Goal: Use online tool/utility: Utilize a website feature to perform a specific function

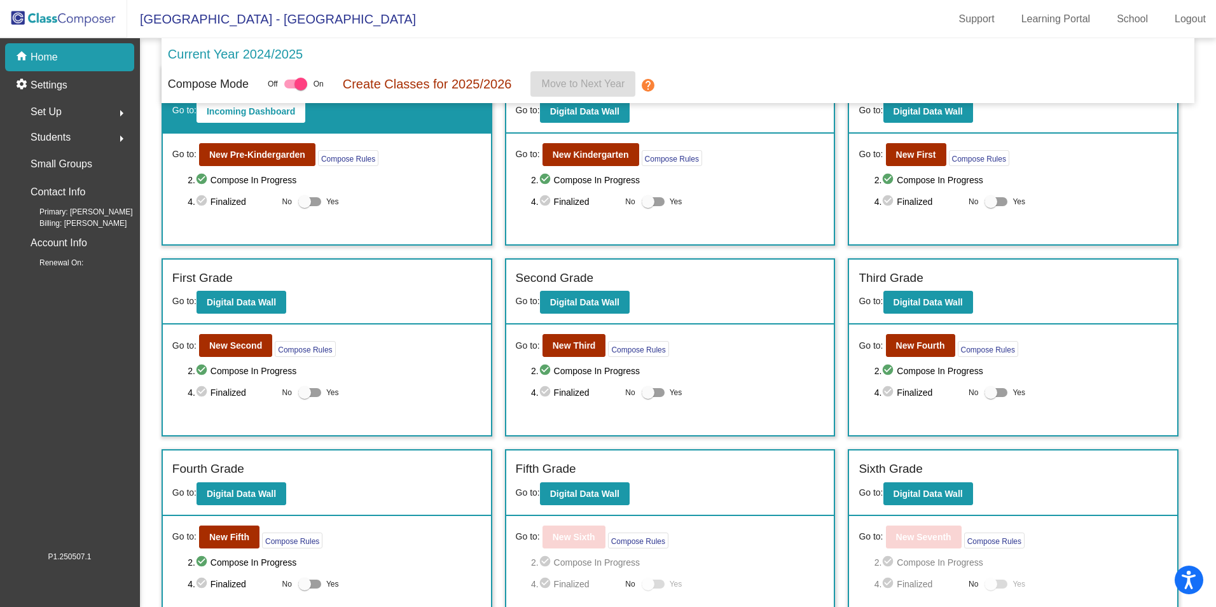
scroll to position [64, 0]
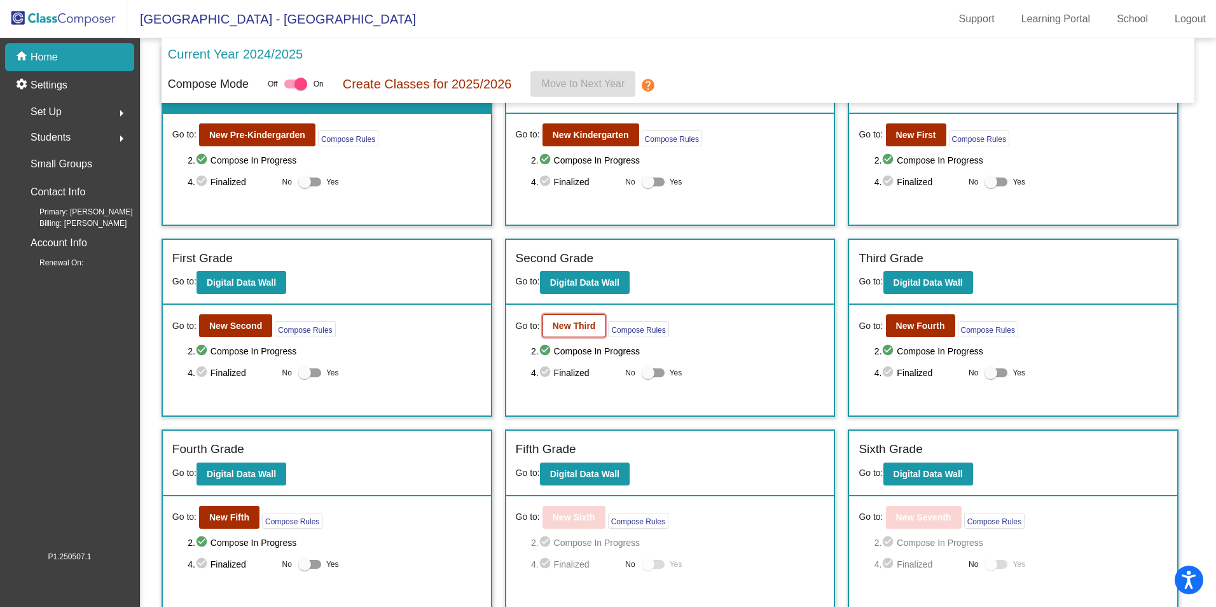
click at [576, 332] on button "New Third" at bounding box center [575, 325] width 64 height 23
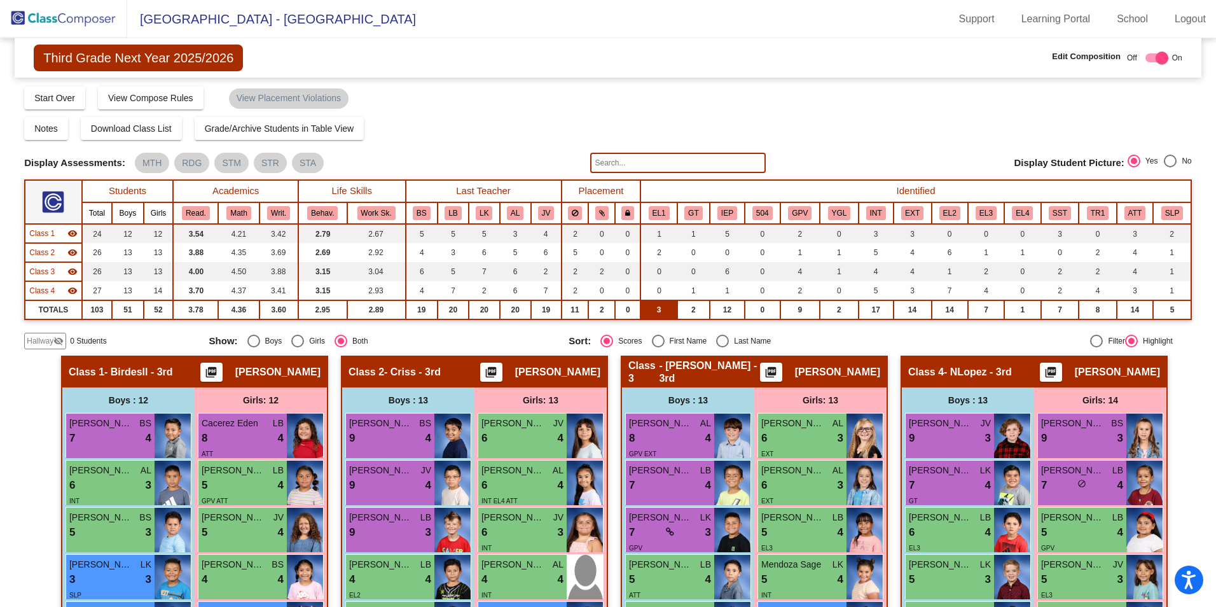
click at [665, 312] on td "3" at bounding box center [659, 309] width 36 height 19
click at [659, 214] on button "EL1" at bounding box center [659, 213] width 21 height 14
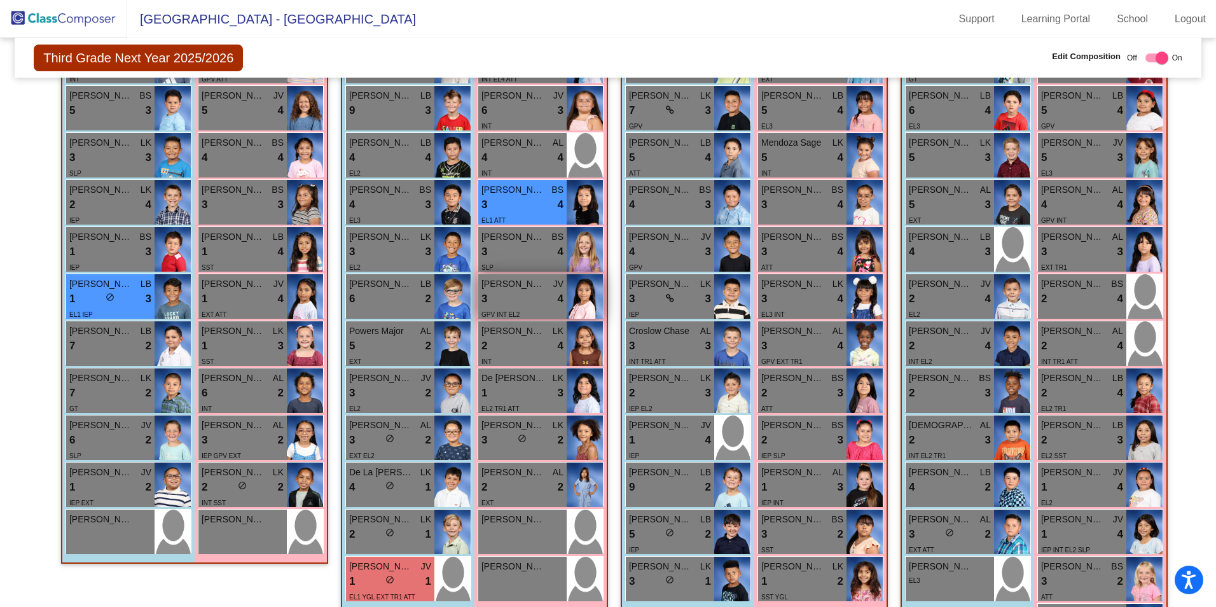
scroll to position [485, 0]
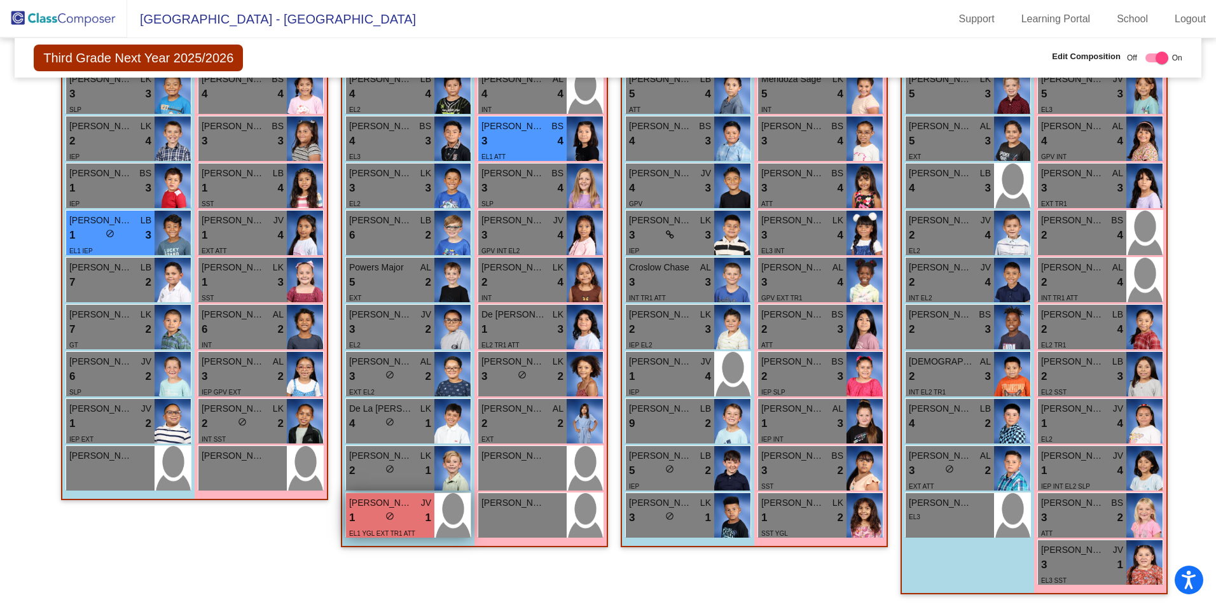
click at [371, 523] on div "1 lock do_not_disturb_alt 1" at bounding box center [390, 517] width 82 height 17
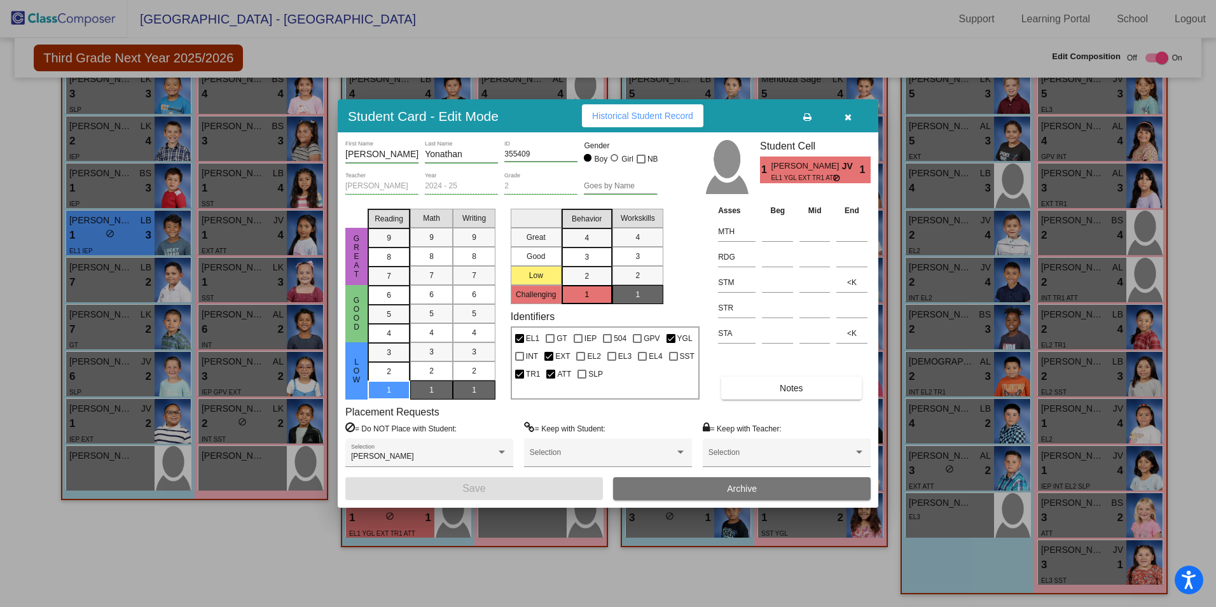
click at [854, 119] on button "button" at bounding box center [848, 115] width 41 height 23
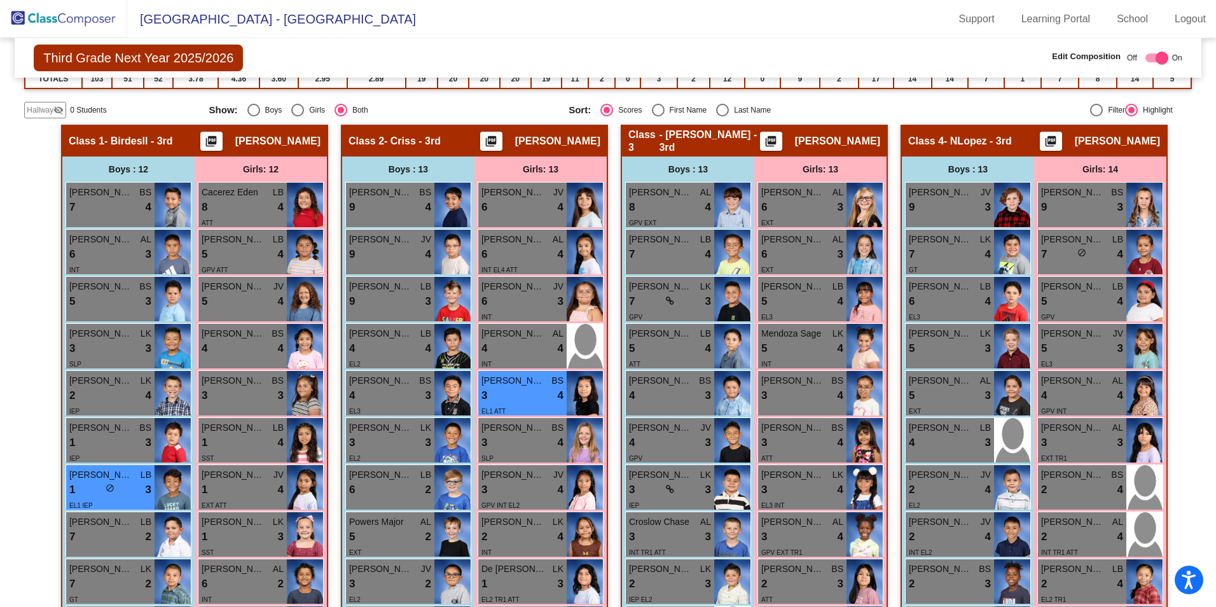
scroll to position [104, 0]
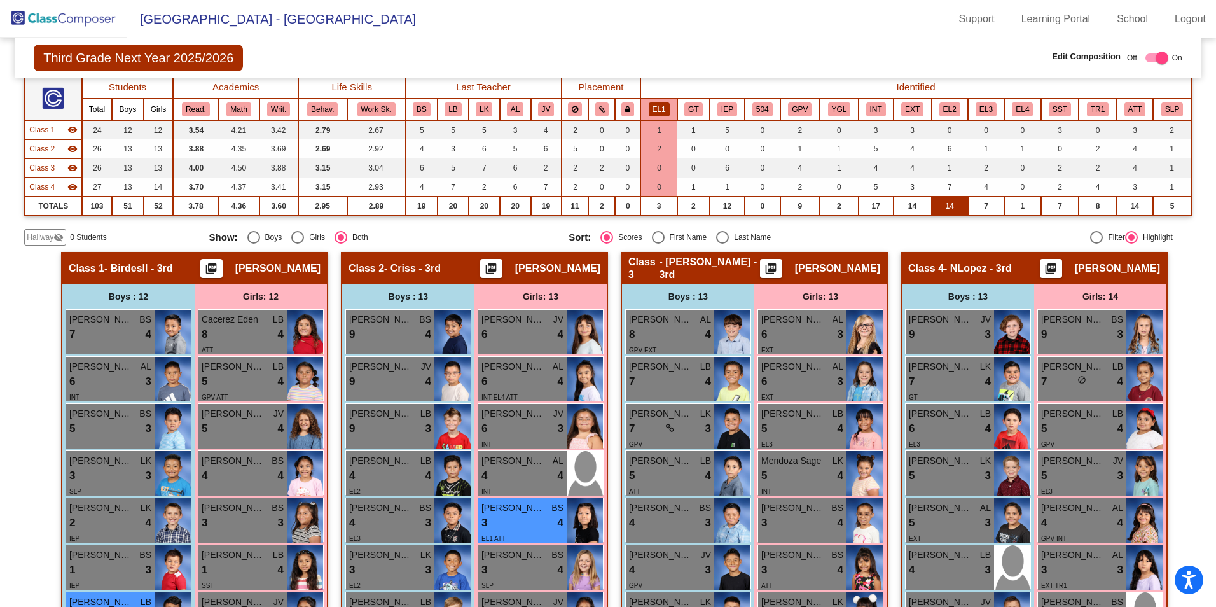
click at [957, 208] on td "14" at bounding box center [950, 206] width 36 height 19
click at [952, 209] on td "14" at bounding box center [950, 206] width 36 height 19
